Goal: Information Seeking & Learning: Learn about a topic

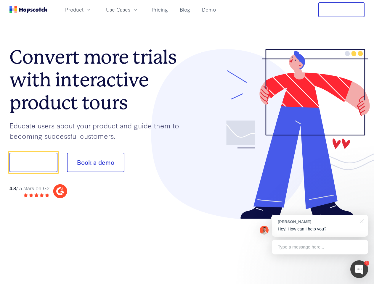
click at [187, 142] on div at bounding box center [276, 134] width 178 height 170
click at [83, 9] on span "Product" at bounding box center [74, 9] width 18 height 7
click at [130, 9] on span "Use Cases" at bounding box center [118, 9] width 24 height 7
click at [341, 10] on button "Free Trial" at bounding box center [341, 9] width 46 height 15
click at [33, 163] on button "Show me!" at bounding box center [33, 163] width 48 height 20
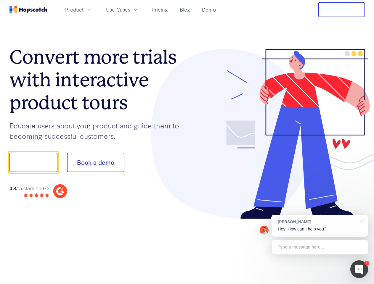
click at [95, 163] on button "Book a demo" at bounding box center [95, 163] width 57 height 20
click at [359, 269] on div at bounding box center [359, 270] width 18 height 18
click at [320, 226] on div "[PERSON_NAME] Hey! How can I help you?" at bounding box center [320, 226] width 96 height 22
click at [361, 221] on div at bounding box center [312, 161] width 111 height 197
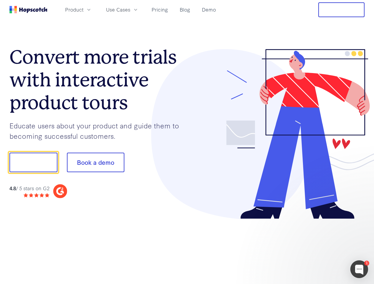
click at [320, 247] on div at bounding box center [312, 201] width 111 height 118
